Goal: Task Accomplishment & Management: Manage account settings

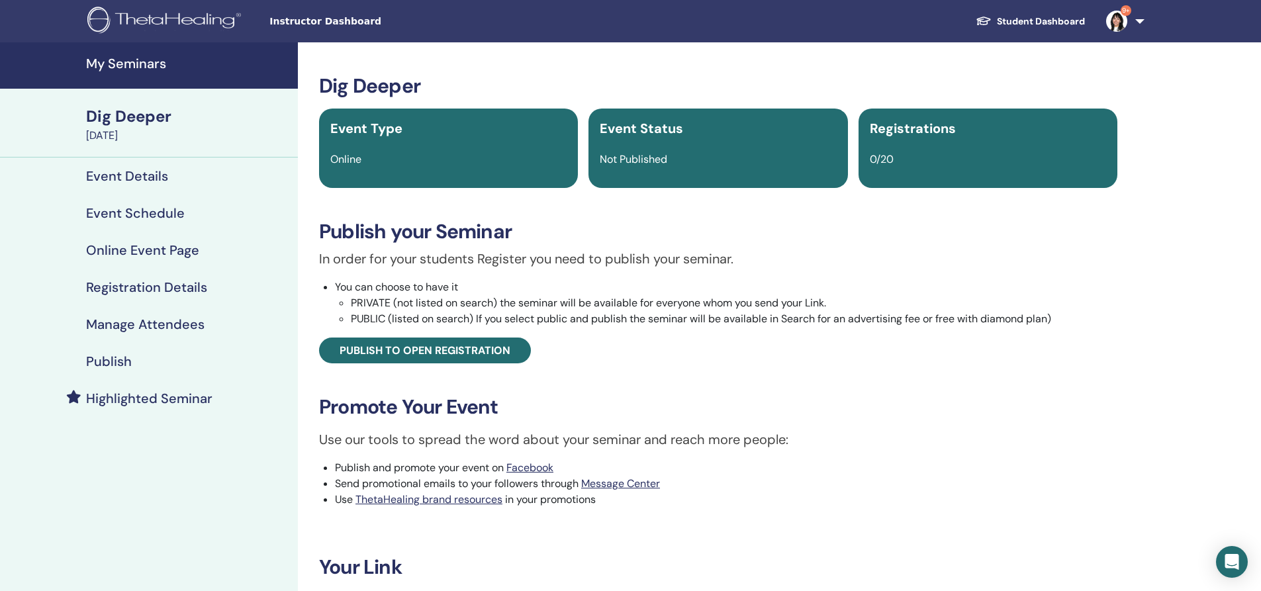
scroll to position [199, 0]
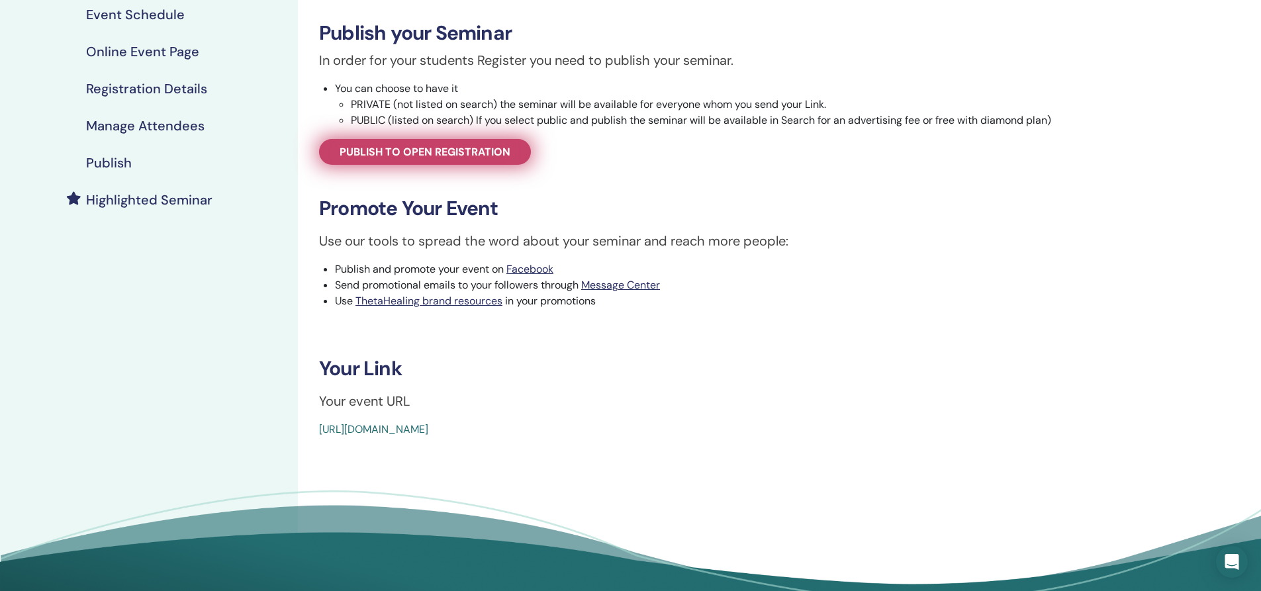
click at [421, 145] on span "Publish to open registration" at bounding box center [425, 152] width 171 height 14
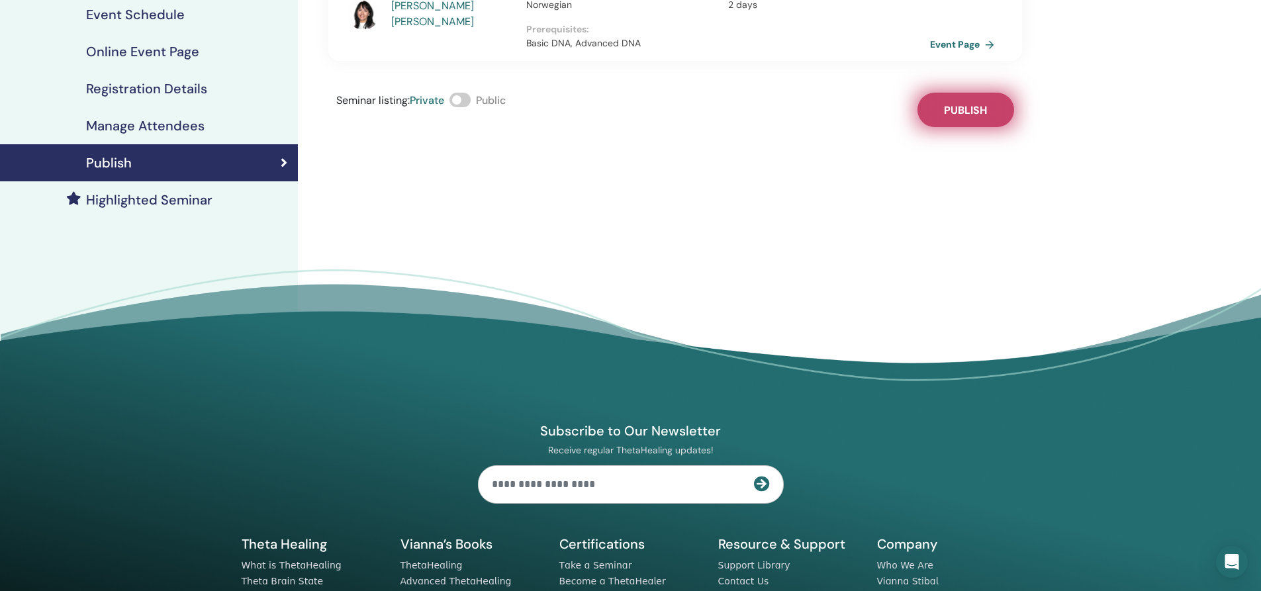
click at [943, 113] on button "Publish" at bounding box center [965, 110] width 97 height 34
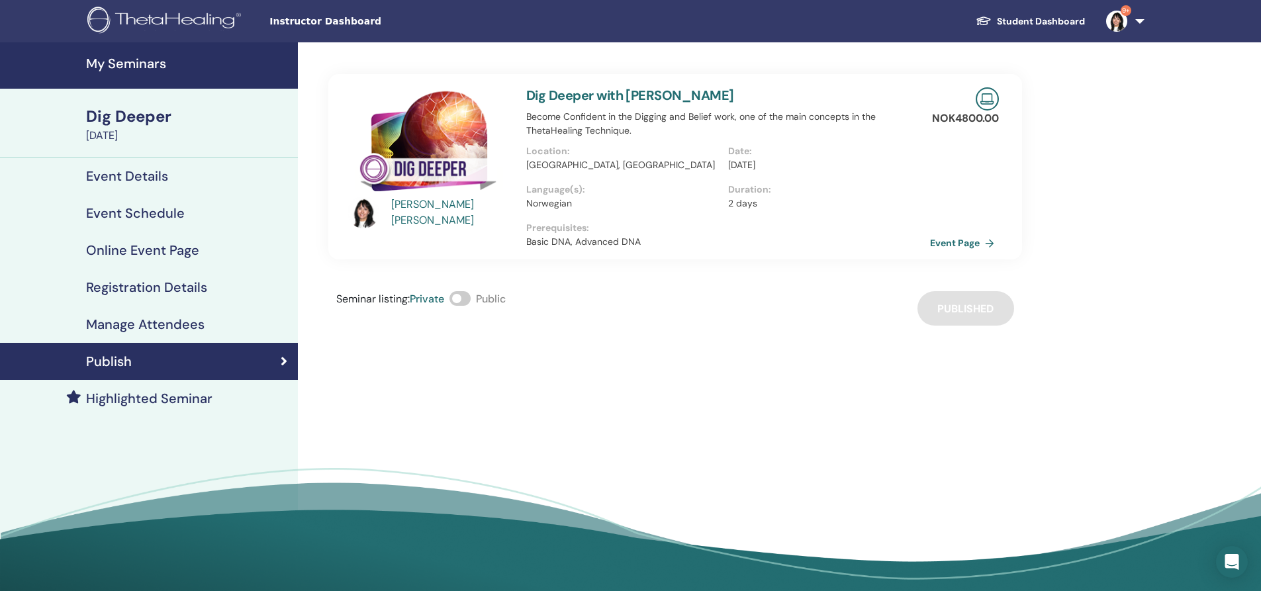
click at [1022, 21] on link "Student Dashboard" at bounding box center [1030, 21] width 130 height 24
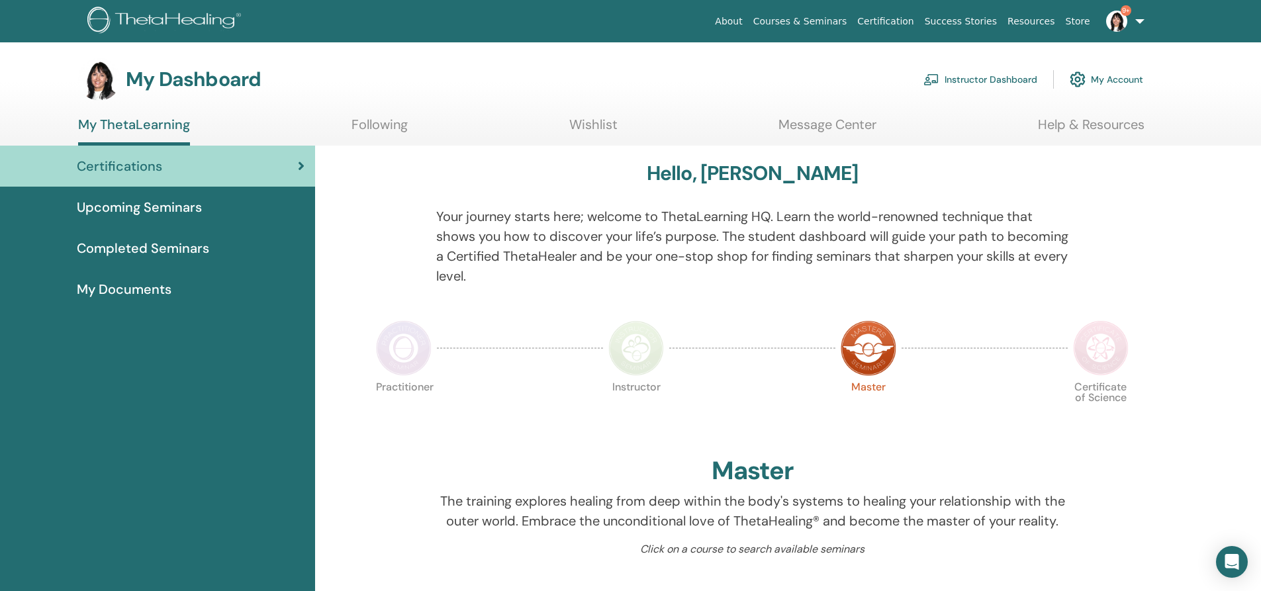
click at [979, 80] on link "Instructor Dashboard" at bounding box center [980, 79] width 114 height 29
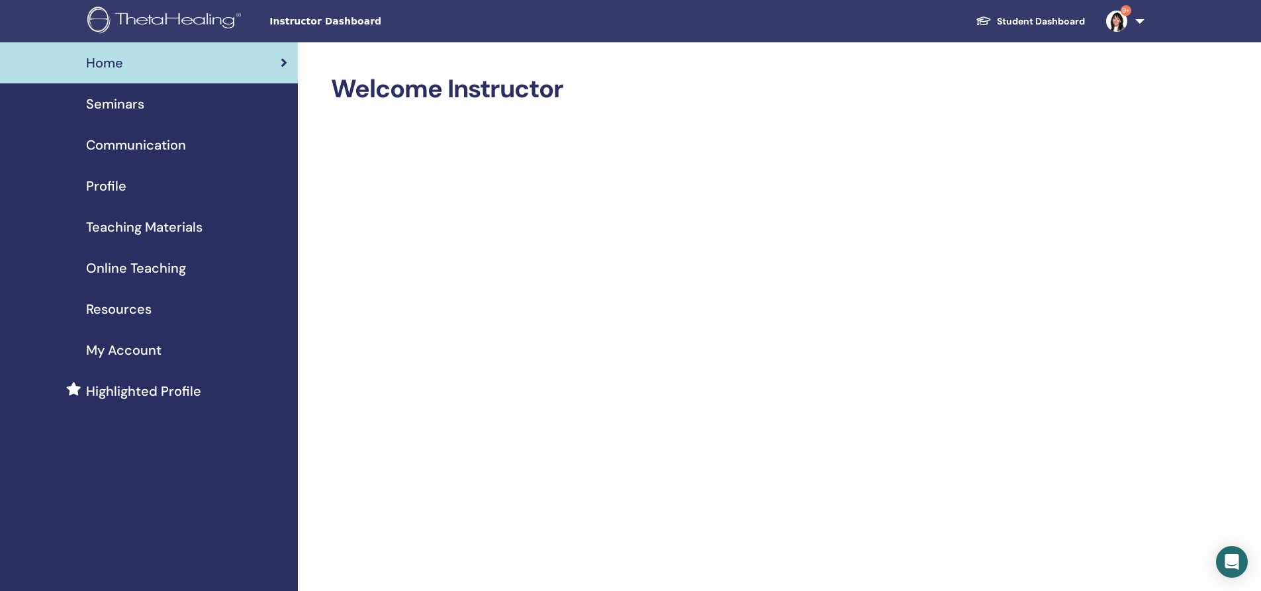
click at [121, 102] on span "Seminars" at bounding box center [115, 104] width 58 height 20
